Goal: Transaction & Acquisition: Book appointment/travel/reservation

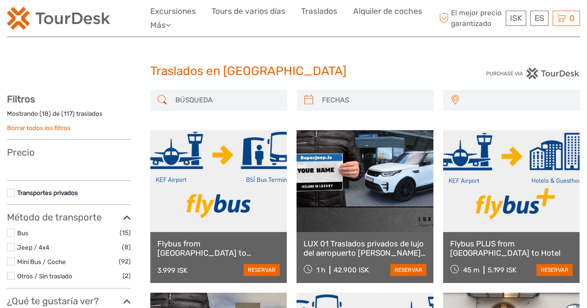
select select
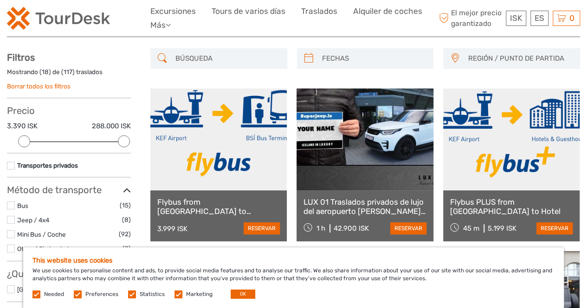
scroll to position [93, 0]
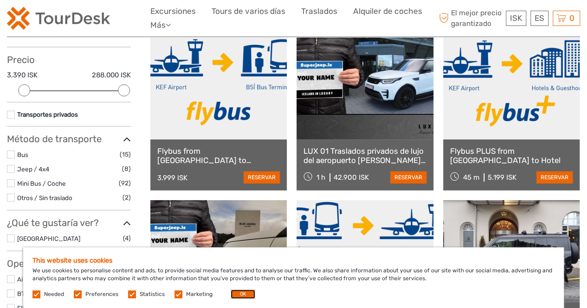
drag, startPoint x: 237, startPoint y: 299, endPoint x: 239, endPoint y: 289, distance: 9.5
click at [238, 295] on button "OK" at bounding box center [243, 294] width 25 height 9
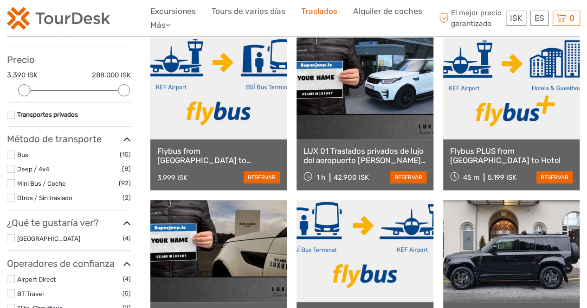
click at [321, 14] on link "Traslados" at bounding box center [319, 11] width 36 height 13
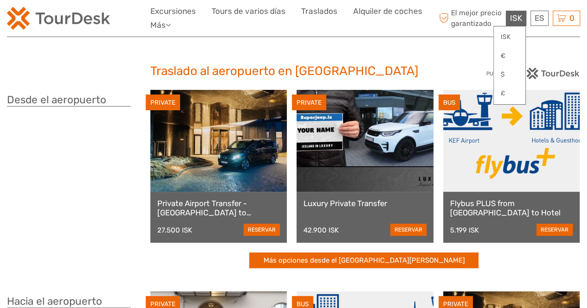
click at [511, 19] on span "ISK" at bounding box center [516, 17] width 12 height 9
click at [507, 53] on link "€" at bounding box center [510, 56] width 32 height 17
drag, startPoint x: 84, startPoint y: 138, endPoint x: 83, endPoint y: 132, distance: 6.2
click at [84, 139] on div "Desde el aeropuerto" at bounding box center [78, 184] width 143 height 188
click at [65, 93] on div "Desde el aeropuerto" at bounding box center [78, 184] width 143 height 188
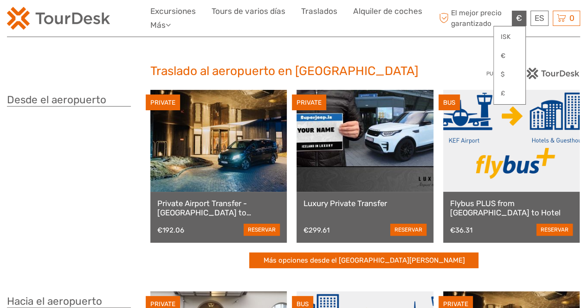
click at [66, 103] on h3 "Desde el aeropuerto" at bounding box center [69, 100] width 124 height 13
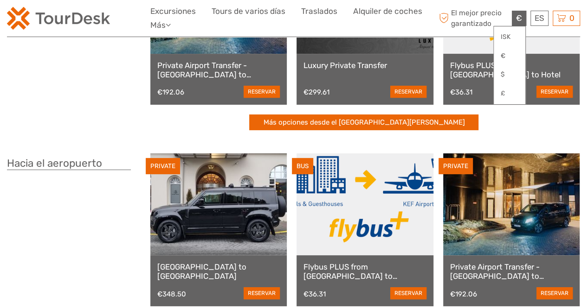
scroll to position [139, 0]
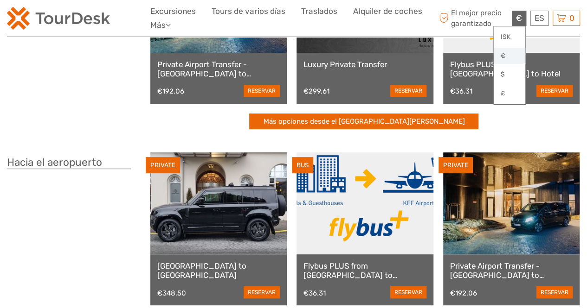
click at [501, 54] on link "€" at bounding box center [510, 56] width 32 height 17
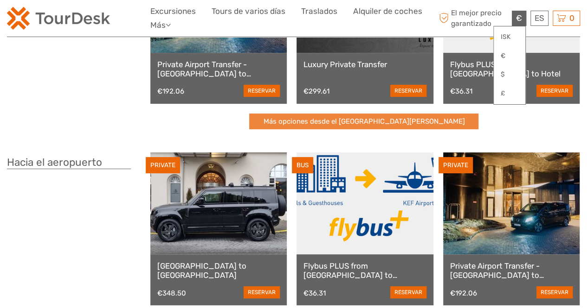
click at [404, 128] on link "Más opciones desde el [GEOGRAPHIC_DATA][PERSON_NAME]" at bounding box center [363, 122] width 229 height 16
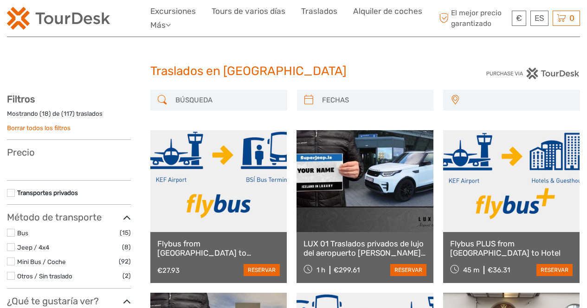
select select
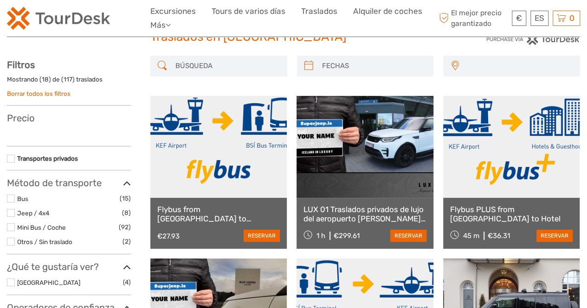
scroll to position [46, 0]
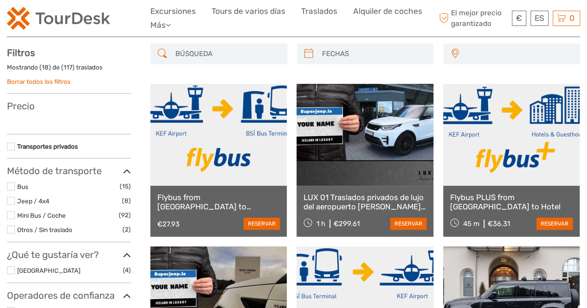
select select
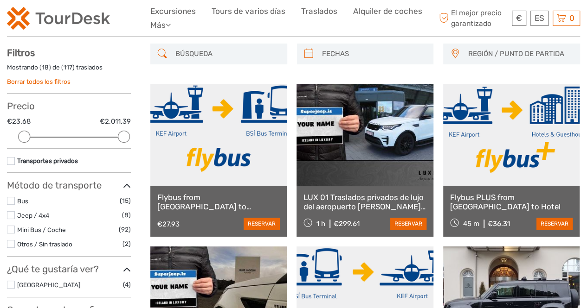
scroll to position [0, 0]
type input "08/09/2025"
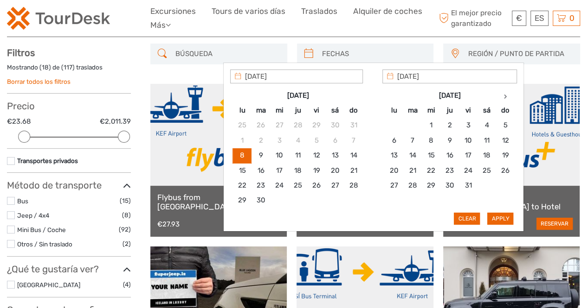
click at [318, 53] on input "search" at bounding box center [373, 54] width 111 height 16
type input "10/09/2025"
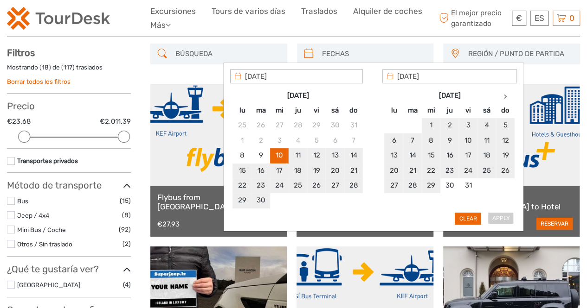
click at [501, 218] on div "Apply Clear" at bounding box center [373, 148] width 287 height 156
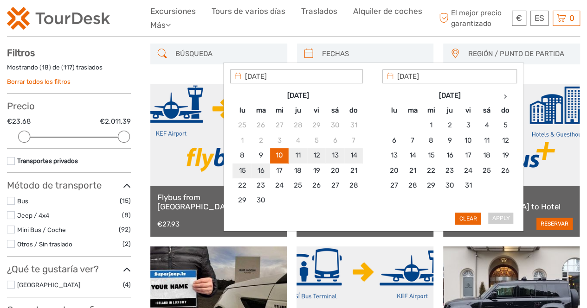
type input "15/09/2025"
type input "10/09/2025"
click at [500, 215] on button "Apply" at bounding box center [500, 219] width 26 height 12
type input "10/09/2025 - 15/09/2025"
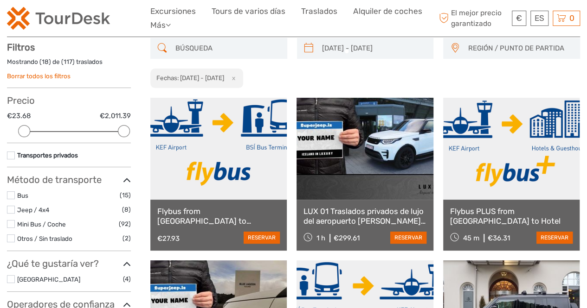
scroll to position [52, 0]
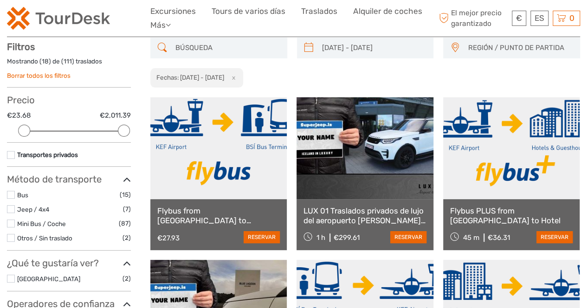
drag, startPoint x: 513, startPoint y: 46, endPoint x: 507, endPoint y: 47, distance: 6.0
click at [513, 46] on span "REGIÓN / PUNTO DE PARTIDA" at bounding box center [519, 47] width 112 height 15
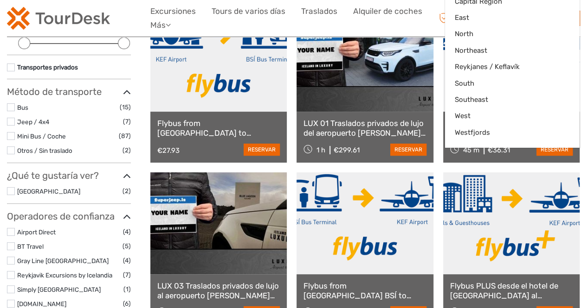
scroll to position [99, 0]
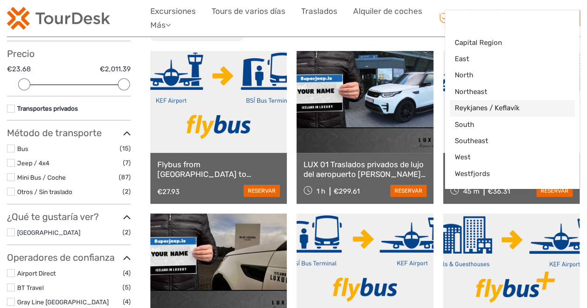
click at [482, 105] on span "Reykjanes / Keflavík" at bounding box center [504, 108] width 100 height 10
select select "Reykjanes / Keflavík"
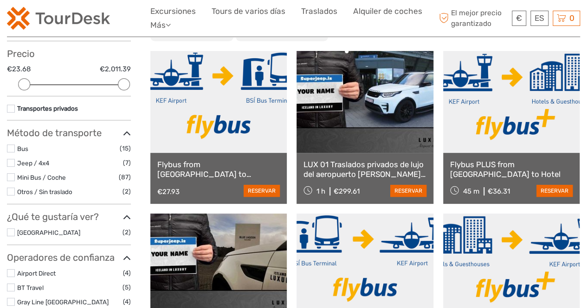
scroll to position [29, 0]
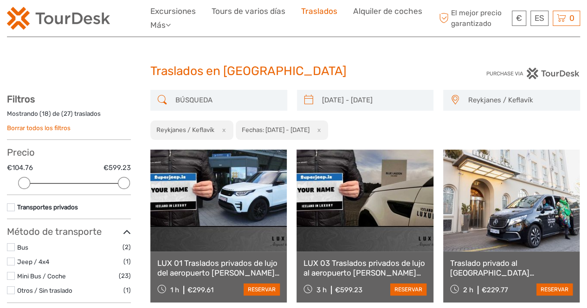
click at [321, 11] on link "Traslados" at bounding box center [319, 11] width 36 height 13
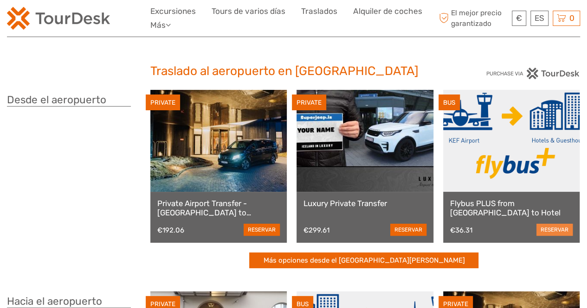
click at [559, 225] on link "reservar" at bounding box center [554, 230] width 36 height 12
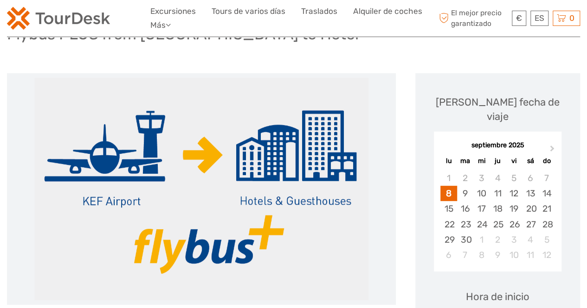
scroll to position [139, 0]
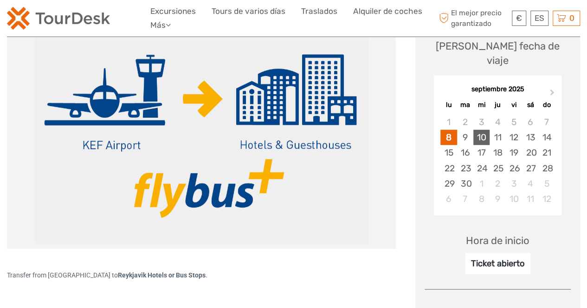
click at [481, 130] on div "10" at bounding box center [481, 137] width 16 height 15
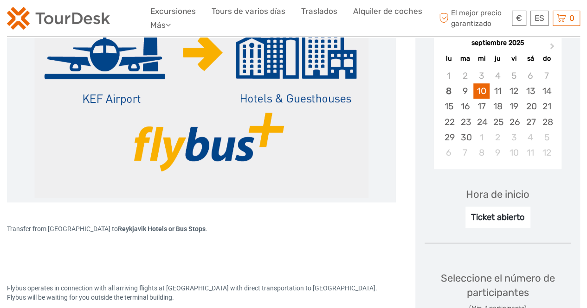
scroll to position [278, 0]
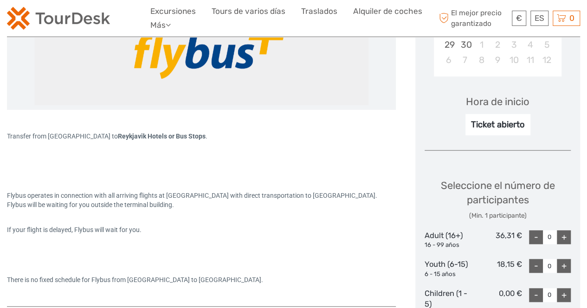
click at [565, 231] on div "+" at bounding box center [564, 238] width 14 height 14
type input "1"
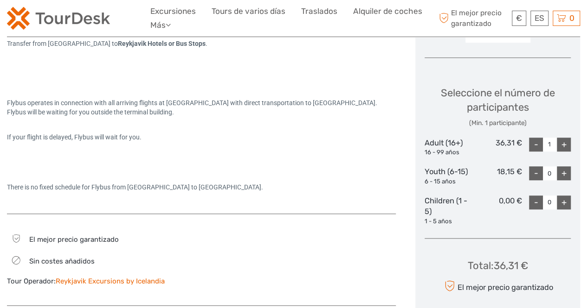
scroll to position [232, 0]
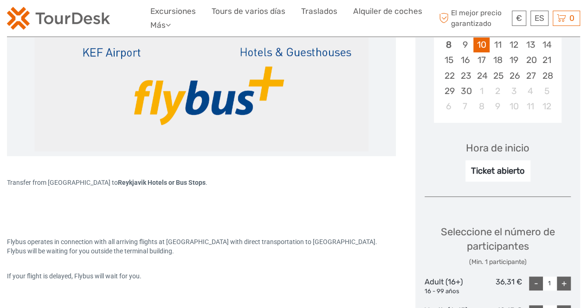
click at [494, 141] on div "Hora de inicio" at bounding box center [498, 148] width 64 height 14
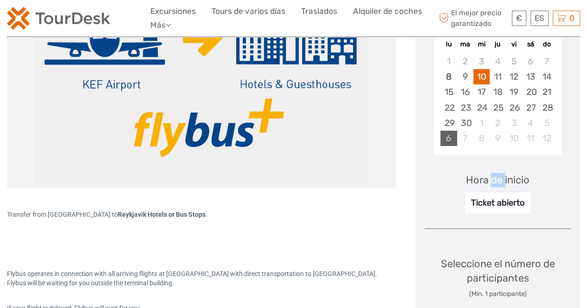
scroll to position [186, 0]
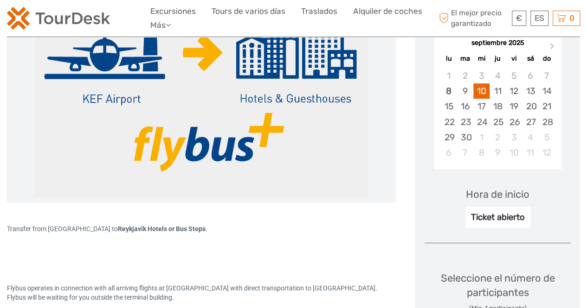
click at [453, 188] on div "Hora de inicio Ticket abierto" at bounding box center [497, 201] width 146 height 54
click at [523, 187] on div "Hora de inicio" at bounding box center [498, 194] width 64 height 14
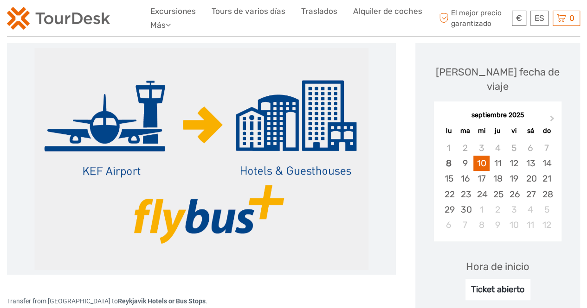
scroll to position [139, 0]
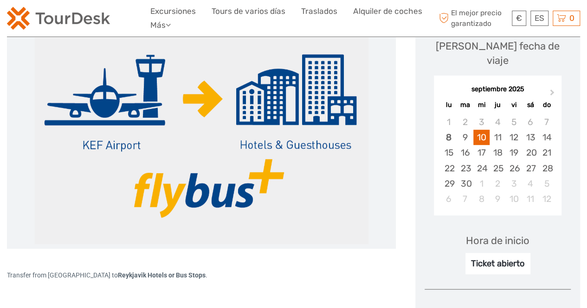
click at [132, 149] on img at bounding box center [201, 133] width 334 height 223
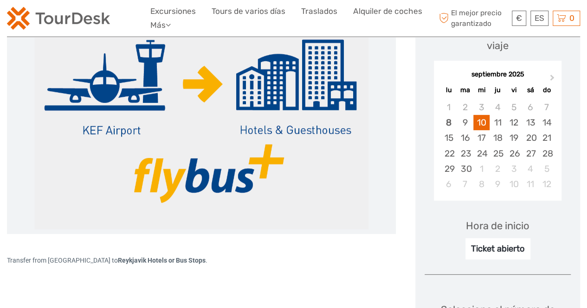
click at [498, 238] on div "Ticket abierto" at bounding box center [497, 248] width 65 height 21
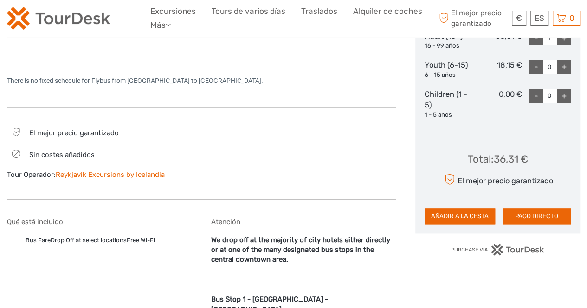
scroll to position [479, 0]
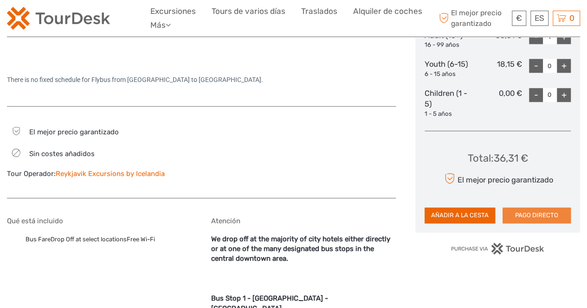
click at [524, 208] on button "PAGO DIRECTO" at bounding box center [536, 216] width 68 height 16
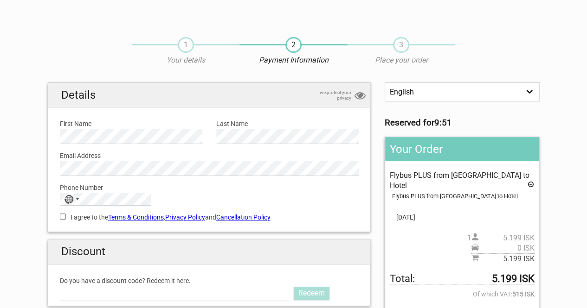
click at [439, 86] on select "English Español Deutsch" at bounding box center [462, 92] width 154 height 19
select select "/es/HandleOrder/Info/658817/369afc4f23b6f399840a22bc0438ba03"
click at [385, 83] on select "English Español Deutsch" at bounding box center [462, 92] width 154 height 19
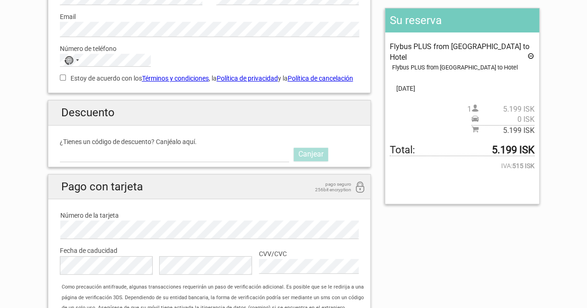
scroll to position [93, 0]
